Goal: Task Accomplishment & Management: Use online tool/utility

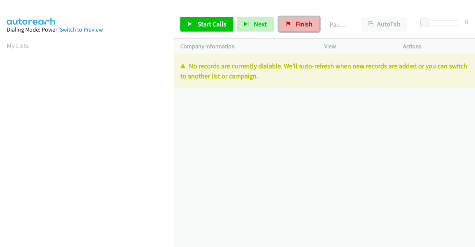
click at [296, 26] on span "Finish" at bounding box center [304, 24] width 17 height 9
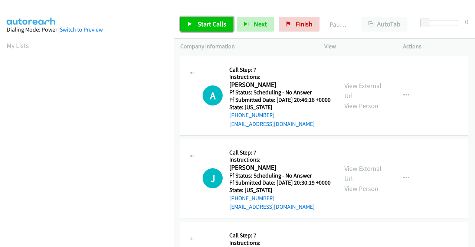
click at [202, 25] on span "Start Calls" at bounding box center [211, 24] width 29 height 9
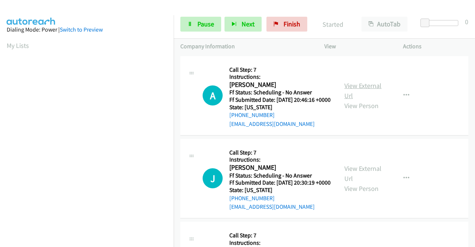
click at [348, 88] on link "View External Url" at bounding box center [362, 90] width 37 height 19
click at [370, 177] on link "View External Url" at bounding box center [362, 173] width 37 height 19
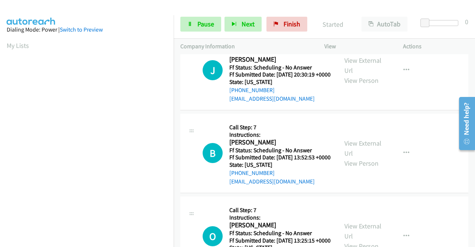
scroll to position [111, 0]
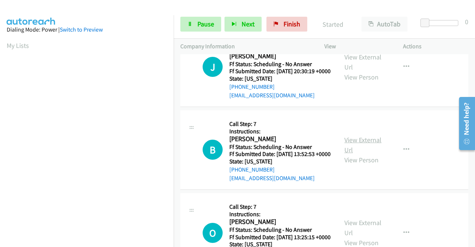
click at [366, 154] on link "View External Url" at bounding box center [362, 144] width 37 height 19
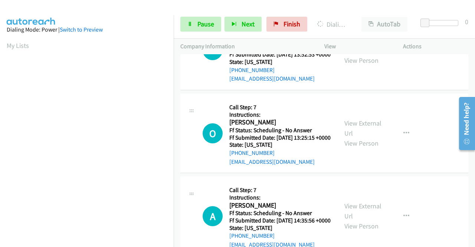
scroll to position [222, 0]
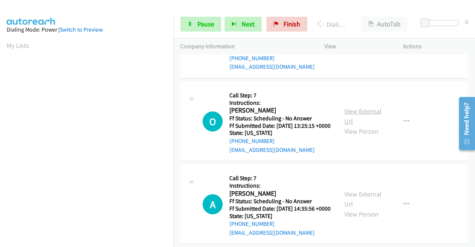
click at [367, 125] on link "View External Url" at bounding box center [362, 116] width 37 height 19
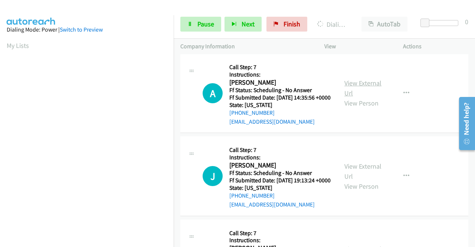
scroll to position [334, 0]
click at [369, 97] on link "View External Url" at bounding box center [362, 87] width 37 height 19
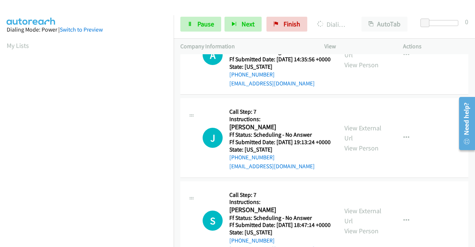
scroll to position [408, 0]
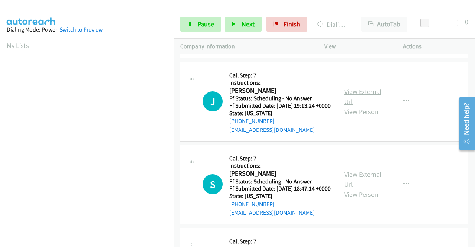
click at [369, 106] on link "View External Url" at bounding box center [362, 96] width 37 height 19
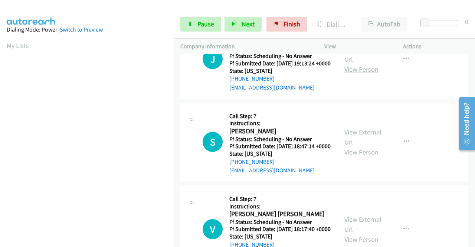
scroll to position [482, 0]
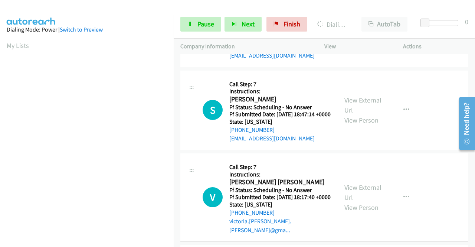
click at [360, 114] on link "View External Url" at bounding box center [362, 105] width 37 height 19
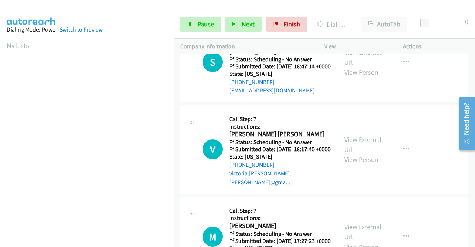
scroll to position [556, 0]
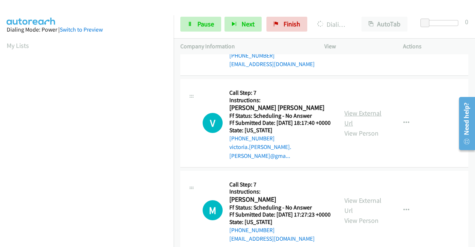
click at [357, 127] on link "View External Url" at bounding box center [362, 118] width 37 height 19
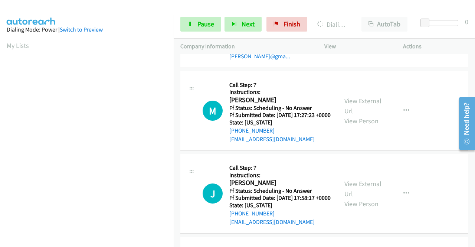
scroll to position [667, 0]
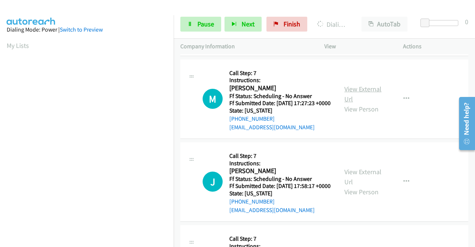
click at [356, 103] on link "View External Url" at bounding box center [362, 94] width 37 height 19
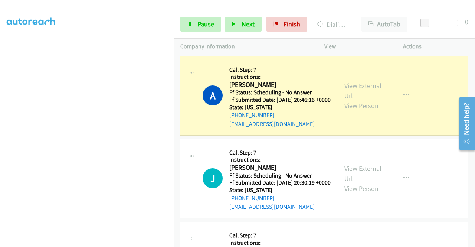
scroll to position [169, 0]
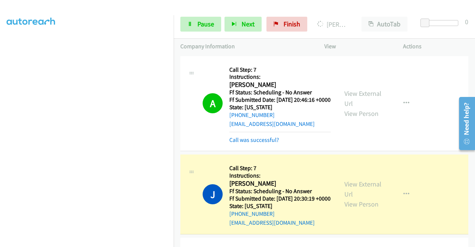
click at [241, 151] on div "A Callback Scheduled Call Step: 7 Instructions: Andrew Skelton America/New_York…" at bounding box center [324, 103] width 288 height 95
click at [242, 143] on link "Call was successful?" at bounding box center [254, 139] width 50 height 7
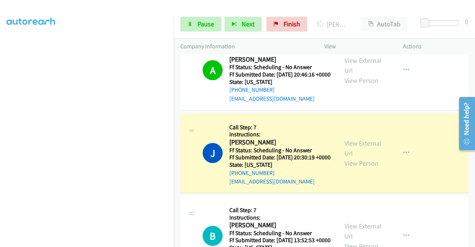
scroll to position [37, 0]
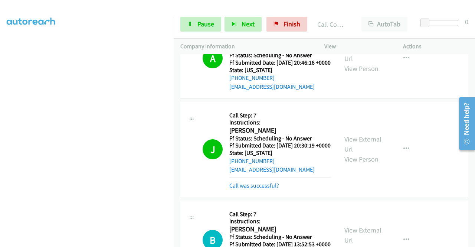
click at [264, 189] on link "Call was successful?" at bounding box center [254, 185] width 50 height 7
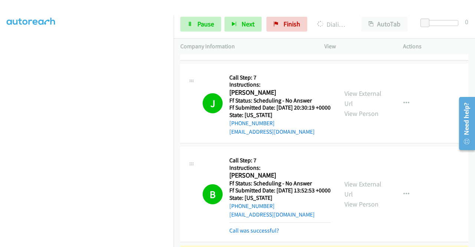
scroll to position [148, 0]
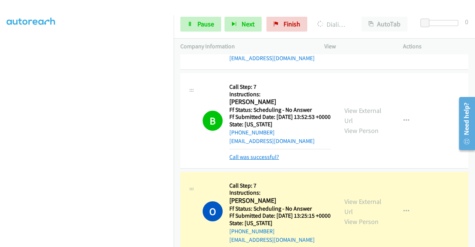
click at [272, 160] on link "Call was successful?" at bounding box center [254, 156] width 50 height 7
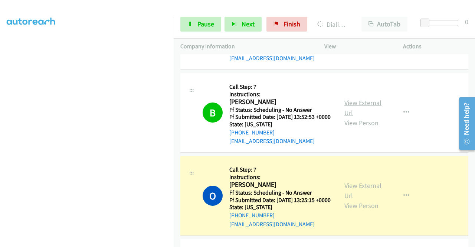
click at [358, 117] on link "View External Url" at bounding box center [362, 107] width 37 height 19
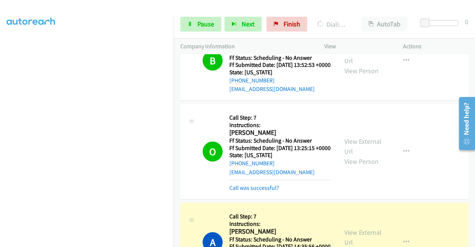
scroll to position [297, 0]
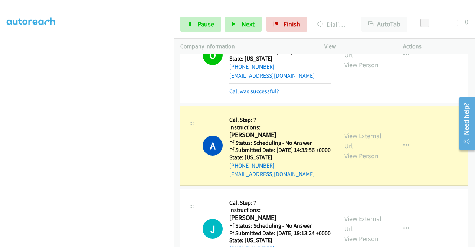
click at [258, 95] on link "Call was successful?" at bounding box center [254, 91] width 50 height 7
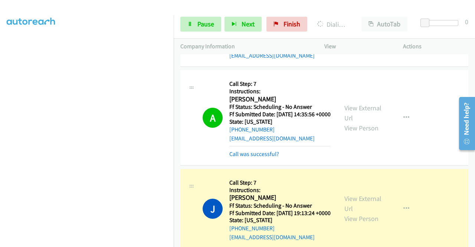
scroll to position [334, 0]
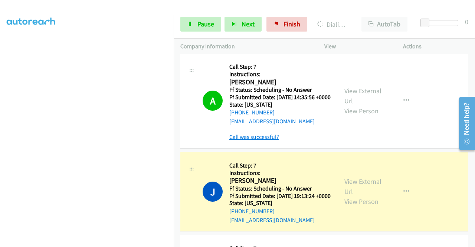
click at [265, 140] on link "Call was successful?" at bounding box center [254, 136] width 50 height 7
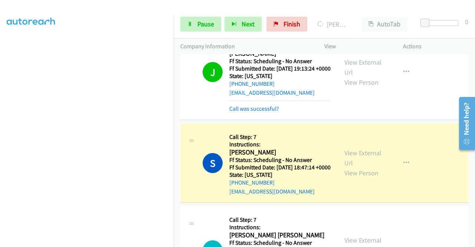
scroll to position [482, 0]
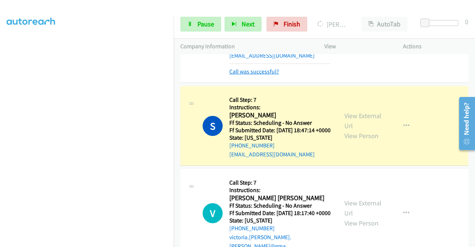
click at [263, 75] on link "Call was successful?" at bounding box center [254, 71] width 50 height 7
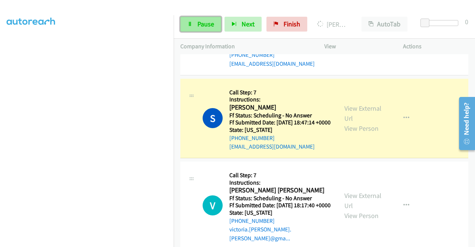
click at [198, 23] on span "Pause" at bounding box center [205, 24] width 17 height 9
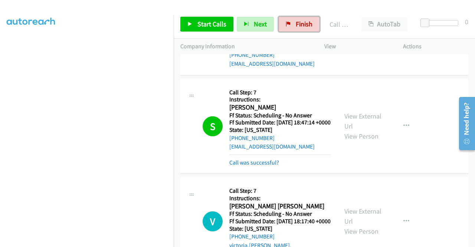
click at [286, 23] on icon at bounding box center [288, 24] width 5 height 5
click at [261, 166] on link "Call was successful?" at bounding box center [254, 162] width 50 height 7
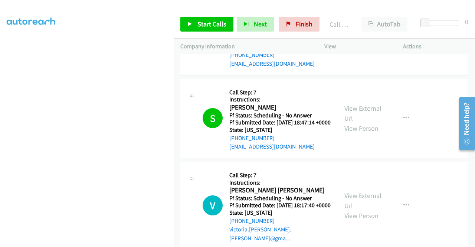
click at [298, 15] on div "Start Calls Pause Next Finish Call Completed AutoTab AutoTab 0" at bounding box center [324, 24] width 301 height 29
click at [297, 17] on link "Finish" at bounding box center [298, 24] width 41 height 15
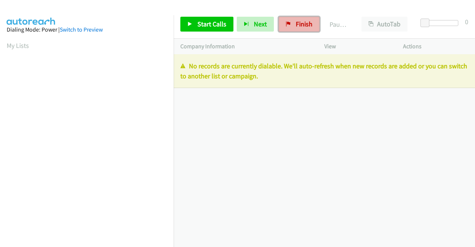
click at [297, 23] on span "Finish" at bounding box center [304, 24] width 17 height 9
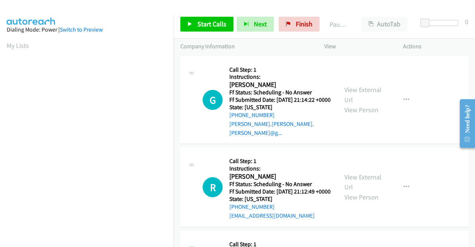
click at [418, 83] on div "View External Url View Person View External Url Email Schedule/Manage Callback …" at bounding box center [379, 100] width 85 height 75
click at [364, 88] on link "View External Url" at bounding box center [362, 94] width 37 height 19
click at [205, 21] on span "Start Calls" at bounding box center [211, 24] width 29 height 9
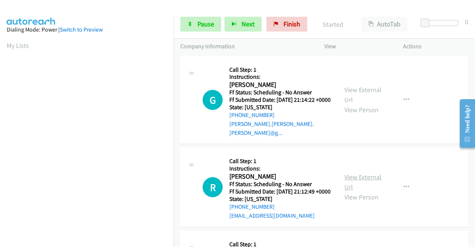
click at [357, 179] on link "View External Url" at bounding box center [362, 181] width 37 height 19
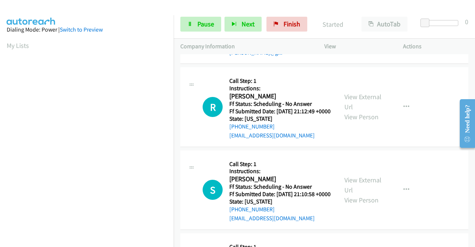
scroll to position [111, 0]
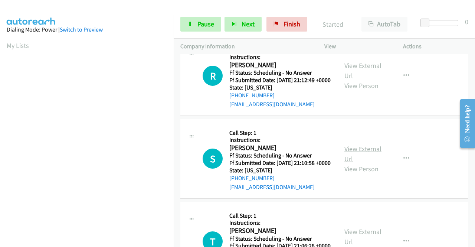
click at [371, 160] on link "View External Url" at bounding box center [362, 153] width 37 height 19
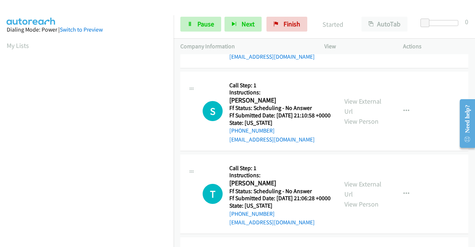
scroll to position [185, 0]
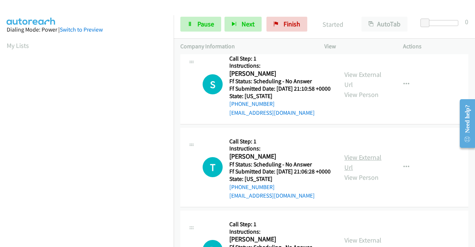
click at [370, 171] on link "View External Url" at bounding box center [362, 162] width 37 height 19
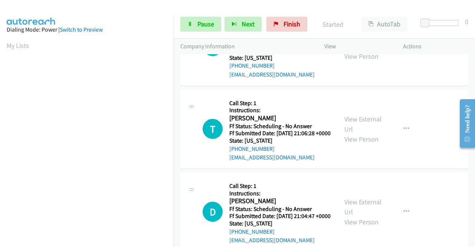
scroll to position [260, 0]
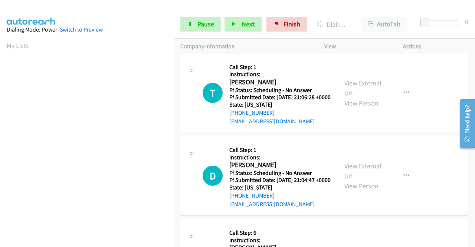
click at [366, 180] on link "View External Url" at bounding box center [362, 170] width 37 height 19
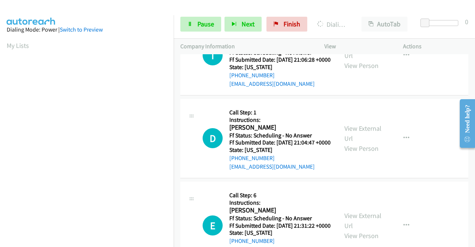
scroll to position [334, 0]
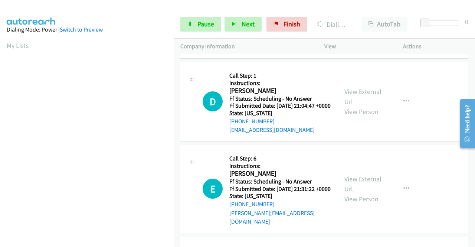
click at [369, 193] on link "View External Url" at bounding box center [362, 183] width 37 height 19
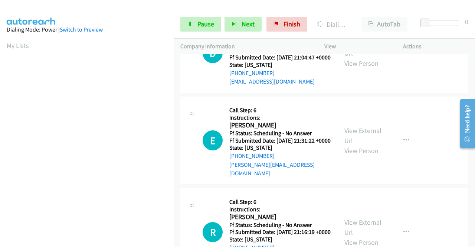
scroll to position [408, 0]
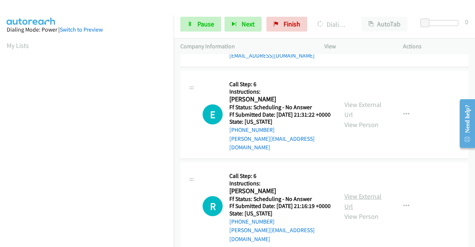
click at [355, 210] on link "View External Url" at bounding box center [362, 201] width 37 height 19
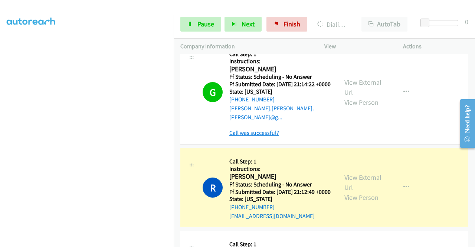
click at [262, 129] on link "Call was successful?" at bounding box center [254, 132] width 50 height 7
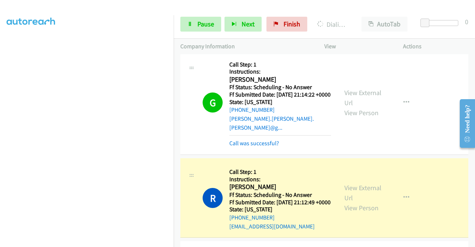
scroll to position [0, 0]
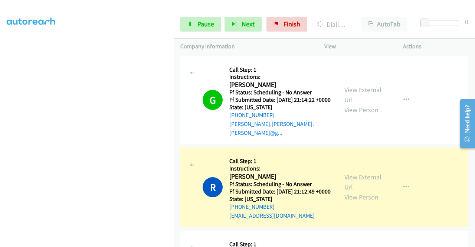
drag, startPoint x: 6, startPoint y: 113, endPoint x: 13, endPoint y: 118, distance: 8.8
click at [6, 113] on aside "Dialing Mode: Power | Switch to Preview My Lists" at bounding box center [87, 56] width 174 height 410
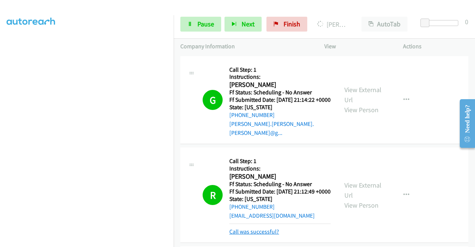
click at [240, 235] on link "Call was successful?" at bounding box center [254, 231] width 50 height 7
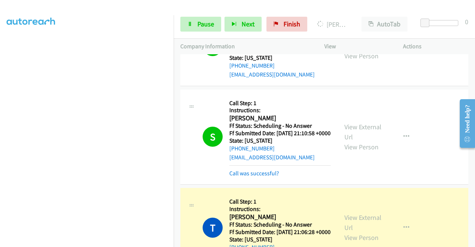
scroll to position [148, 0]
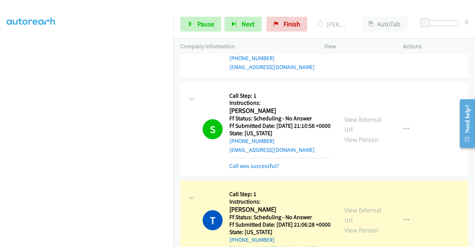
click at [255, 170] on div "Call was successful?" at bounding box center [279, 165] width 101 height 9
click at [256, 169] on link "Call was successful?" at bounding box center [254, 165] width 50 height 7
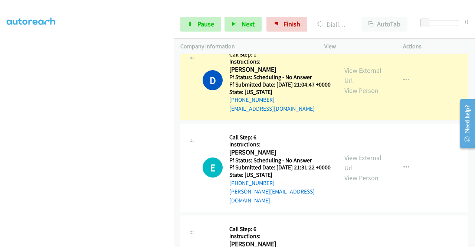
scroll to position [0, 0]
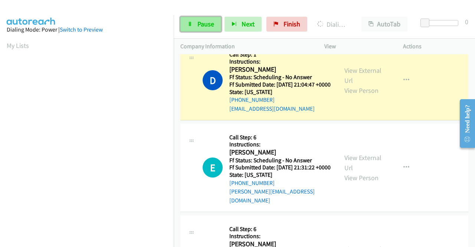
click at [202, 26] on span "Pause" at bounding box center [205, 24] width 17 height 9
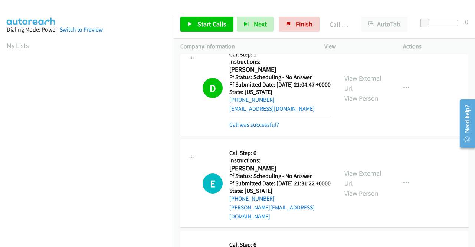
scroll to position [169, 0]
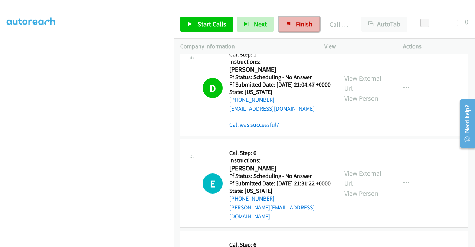
click at [298, 26] on span "Finish" at bounding box center [304, 24] width 17 height 9
click at [267, 128] on link "Call was successful?" at bounding box center [254, 124] width 50 height 7
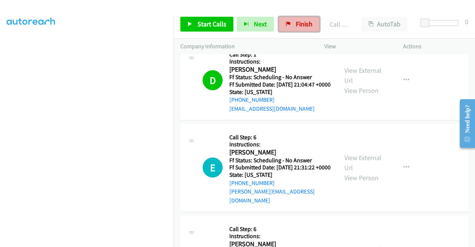
click at [298, 26] on span "Finish" at bounding box center [304, 24] width 17 height 9
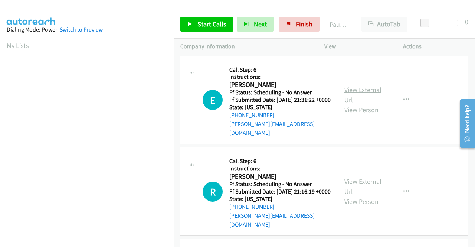
click at [364, 89] on link "View External Url" at bounding box center [362, 94] width 37 height 19
drag, startPoint x: 294, startPoint y: 22, endPoint x: 264, endPoint y: 37, distance: 33.0
click at [296, 22] on span "Finish" at bounding box center [304, 24] width 17 height 9
drag, startPoint x: 298, startPoint y: 26, endPoint x: 269, endPoint y: 39, distance: 31.6
click at [298, 26] on span "Finish" at bounding box center [304, 24] width 17 height 9
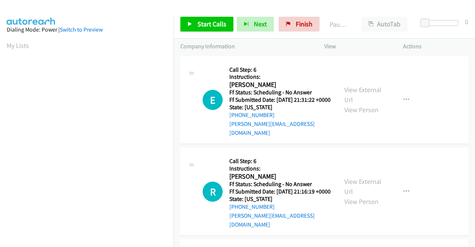
click at [270, 39] on div "Company Information" at bounding box center [246, 47] width 144 height 16
drag, startPoint x: 203, startPoint y: 25, endPoint x: 207, endPoint y: 26, distance: 3.7
click at [203, 25] on span "Start Calls" at bounding box center [211, 24] width 29 height 9
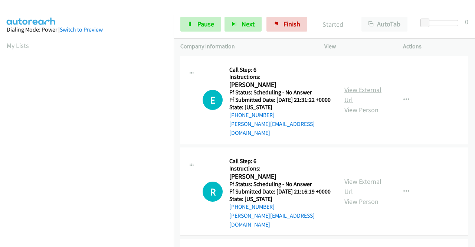
click at [363, 90] on link "View External Url" at bounding box center [362, 94] width 37 height 19
click at [356, 180] on link "View External Url" at bounding box center [362, 186] width 37 height 19
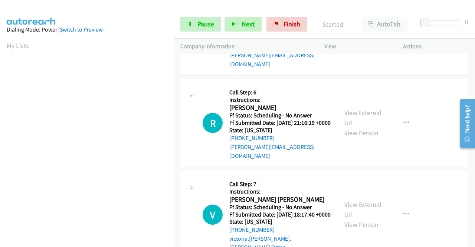
scroll to position [74, 0]
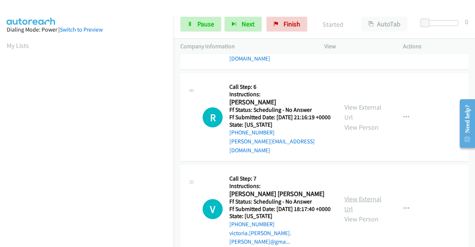
click at [369, 198] on link "View External Url" at bounding box center [362, 203] width 37 height 19
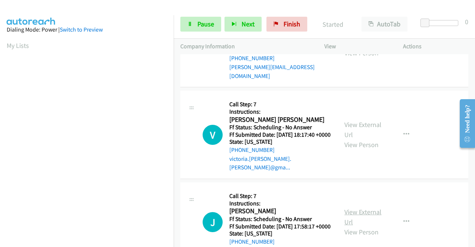
click at [372, 212] on link "View External Url" at bounding box center [362, 216] width 37 height 19
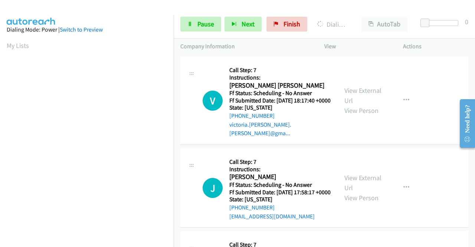
scroll to position [222, 0]
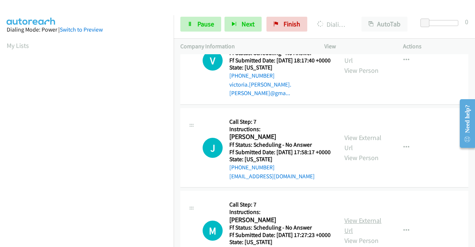
click at [362, 225] on link "View External Url" at bounding box center [362, 225] width 37 height 19
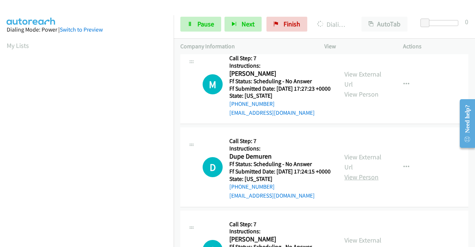
scroll to position [371, 0]
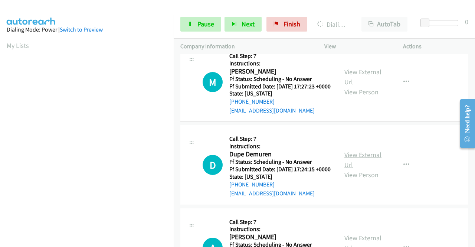
click at [357, 168] on link "View External Url" at bounding box center [362, 159] width 37 height 19
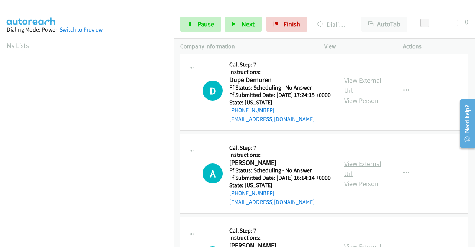
click at [373, 178] on link "View External Url" at bounding box center [362, 168] width 37 height 19
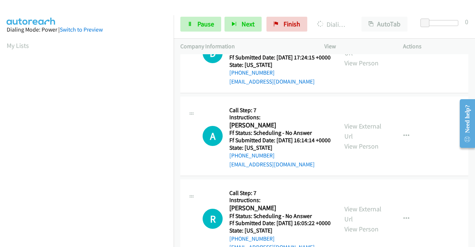
scroll to position [519, 0]
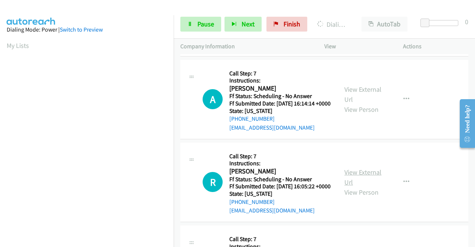
click at [357, 186] on link "View External Url" at bounding box center [362, 177] width 37 height 19
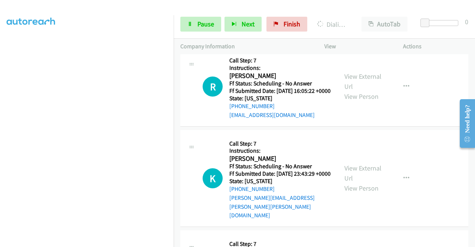
scroll to position [646, 0]
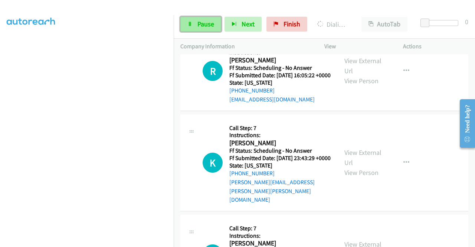
click at [202, 23] on span "Pause" at bounding box center [205, 24] width 17 height 9
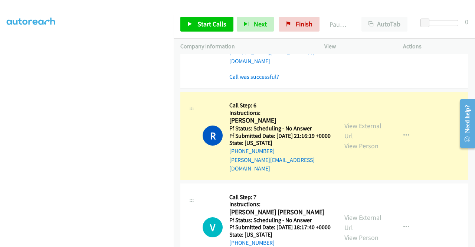
scroll to position [0, 0]
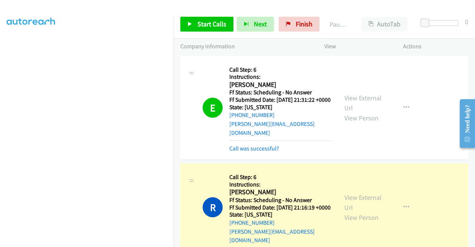
click at [264, 152] on div "E Callback Scheduled Call Step: 6 Instructions: [PERSON_NAME] America/Los_Angel…" at bounding box center [324, 108] width 288 height 104
click at [263, 146] on link "Call was successful?" at bounding box center [254, 148] width 50 height 7
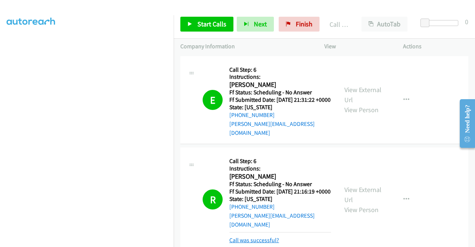
click at [263, 236] on link "Call was successful?" at bounding box center [254, 239] width 50 height 7
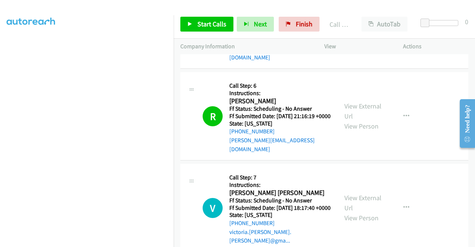
scroll to position [111, 0]
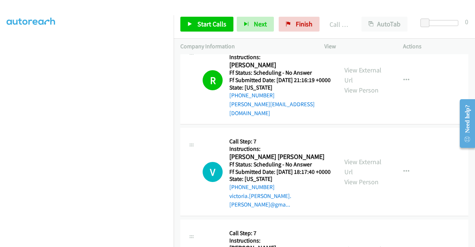
click at [388, 121] on td "R Callback Scheduled Call Step: 6 Instructions: [PERSON_NAME] America/New_York …" at bounding box center [324, 80] width 301 height 92
drag, startPoint x: 294, startPoint y: 24, endPoint x: 263, endPoint y: 38, distance: 34.0
click at [296, 24] on span "Finish" at bounding box center [304, 24] width 17 height 9
